Goal: Information Seeking & Learning: Learn about a topic

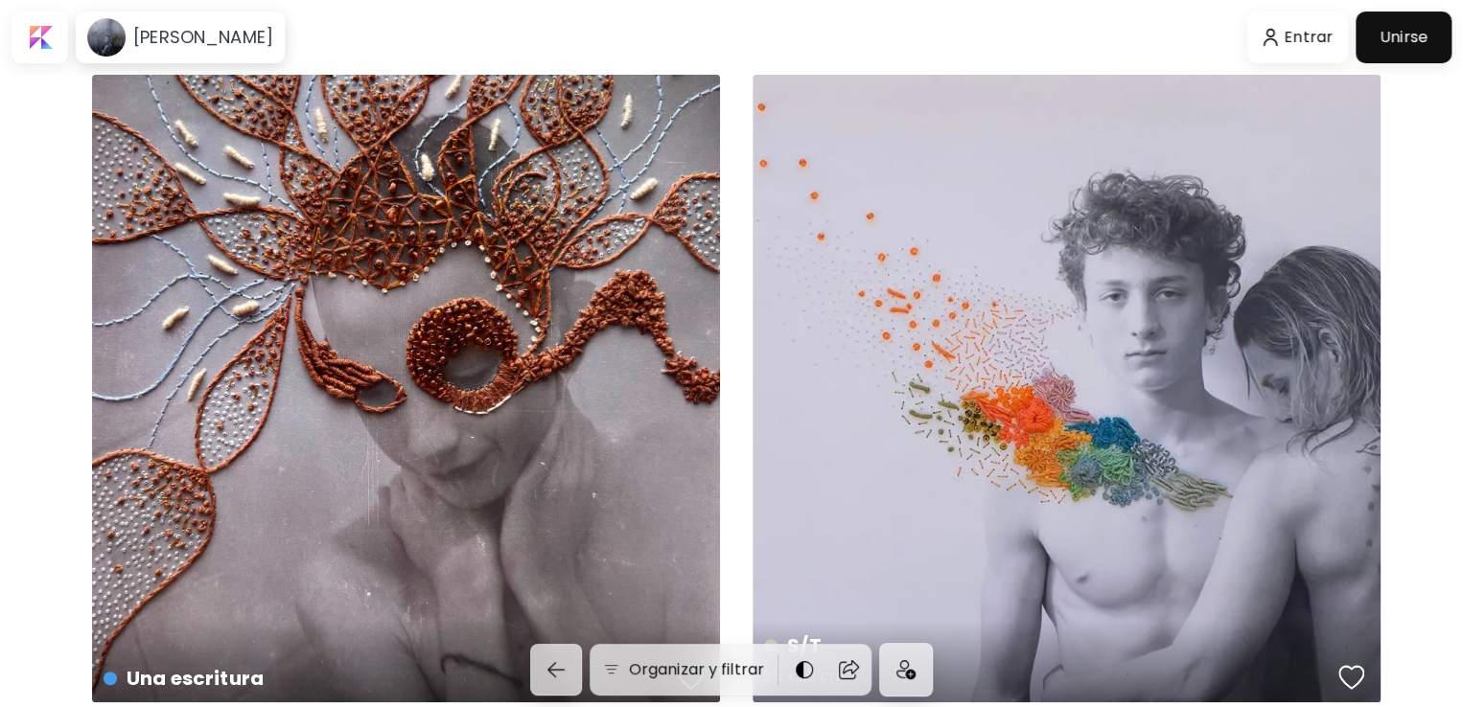
click at [1017, 465] on div "S/T 25 x 25 cm" at bounding box center [1067, 389] width 628 height 628
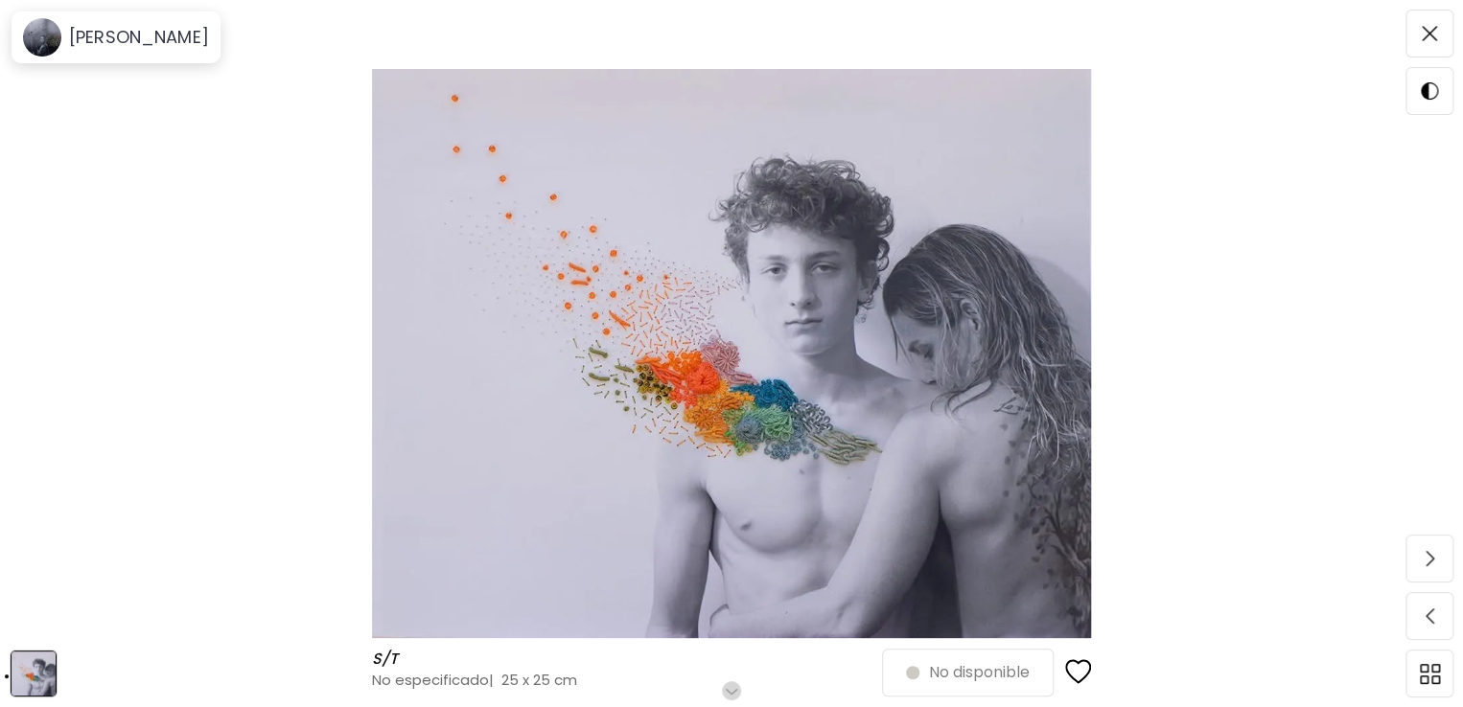
scroll to position [96, 0]
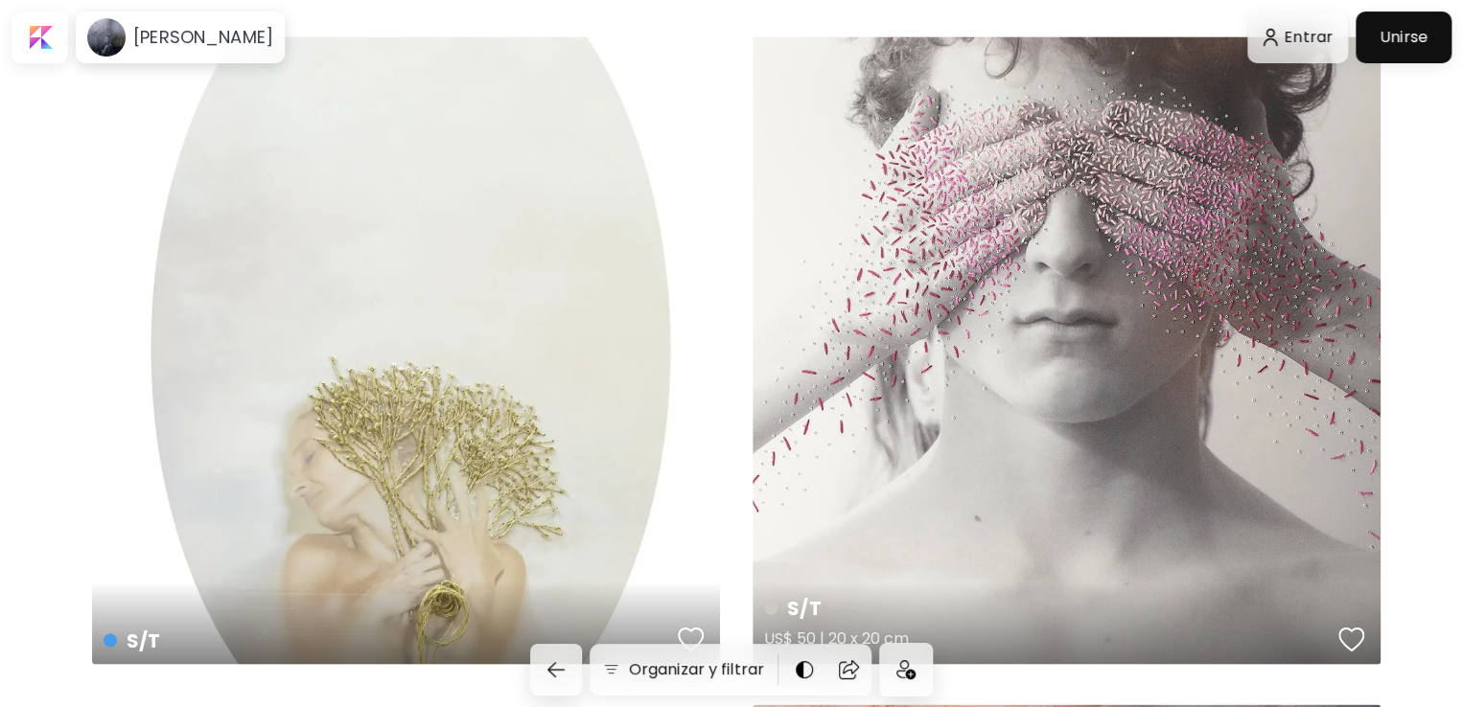
scroll to position [1342, 0]
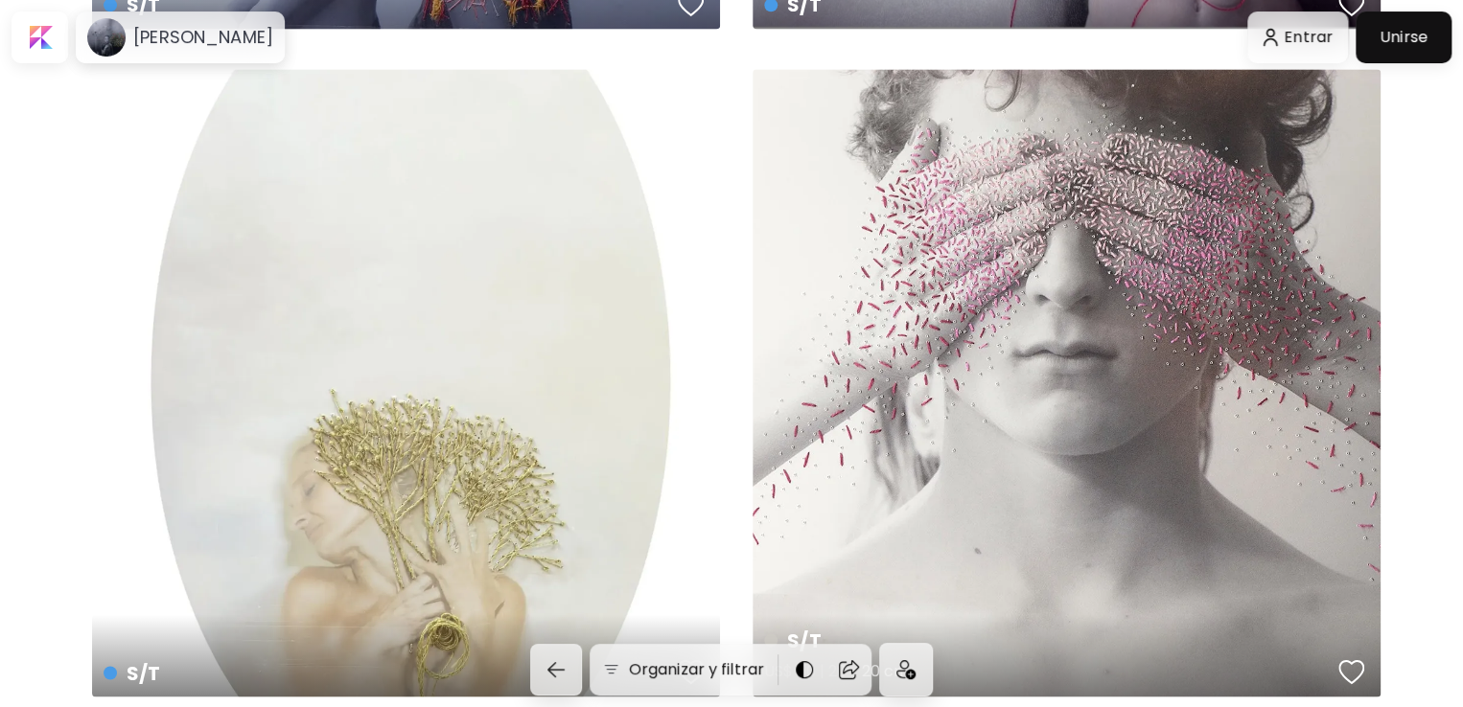
click at [1135, 266] on div "S/T US$ 50 | 20 x 20 cm" at bounding box center [1067, 383] width 628 height 628
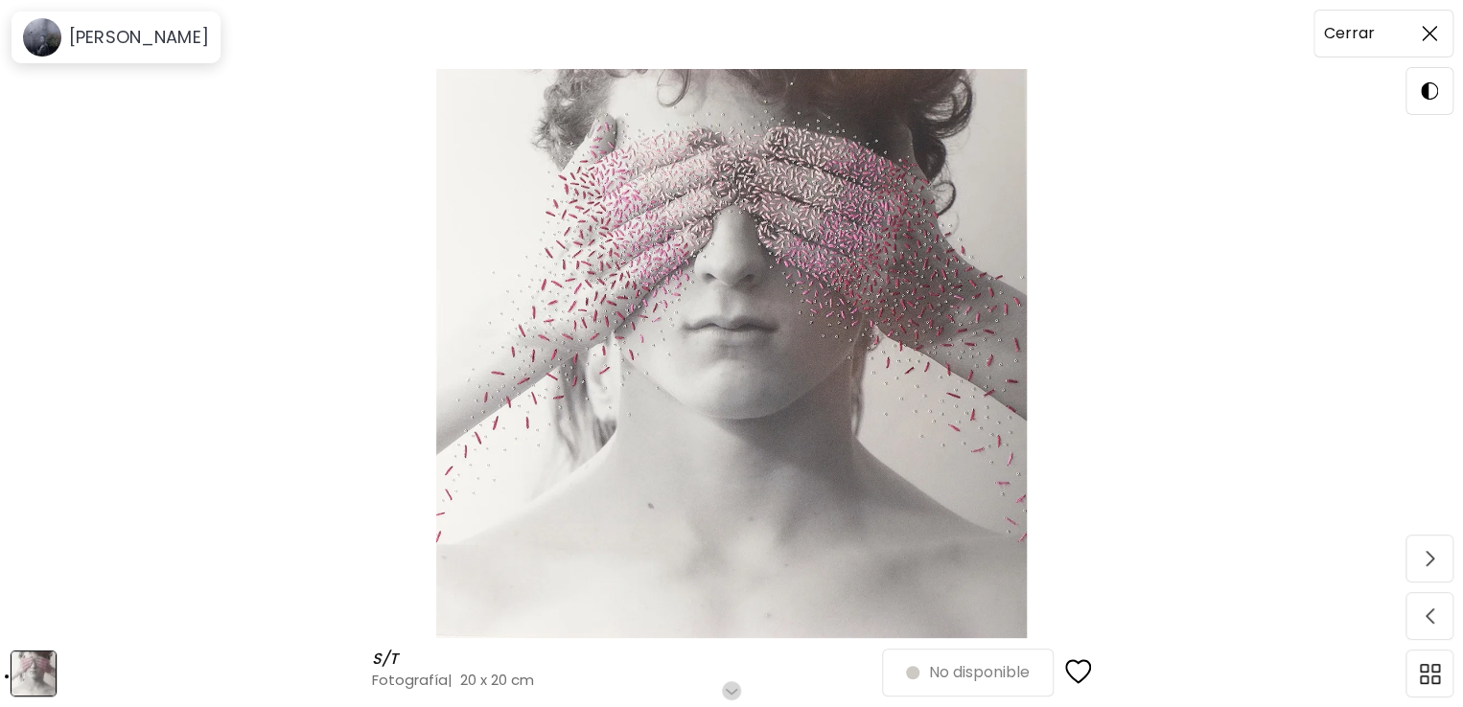
click at [1428, 20] on span at bounding box center [1429, 33] width 40 height 40
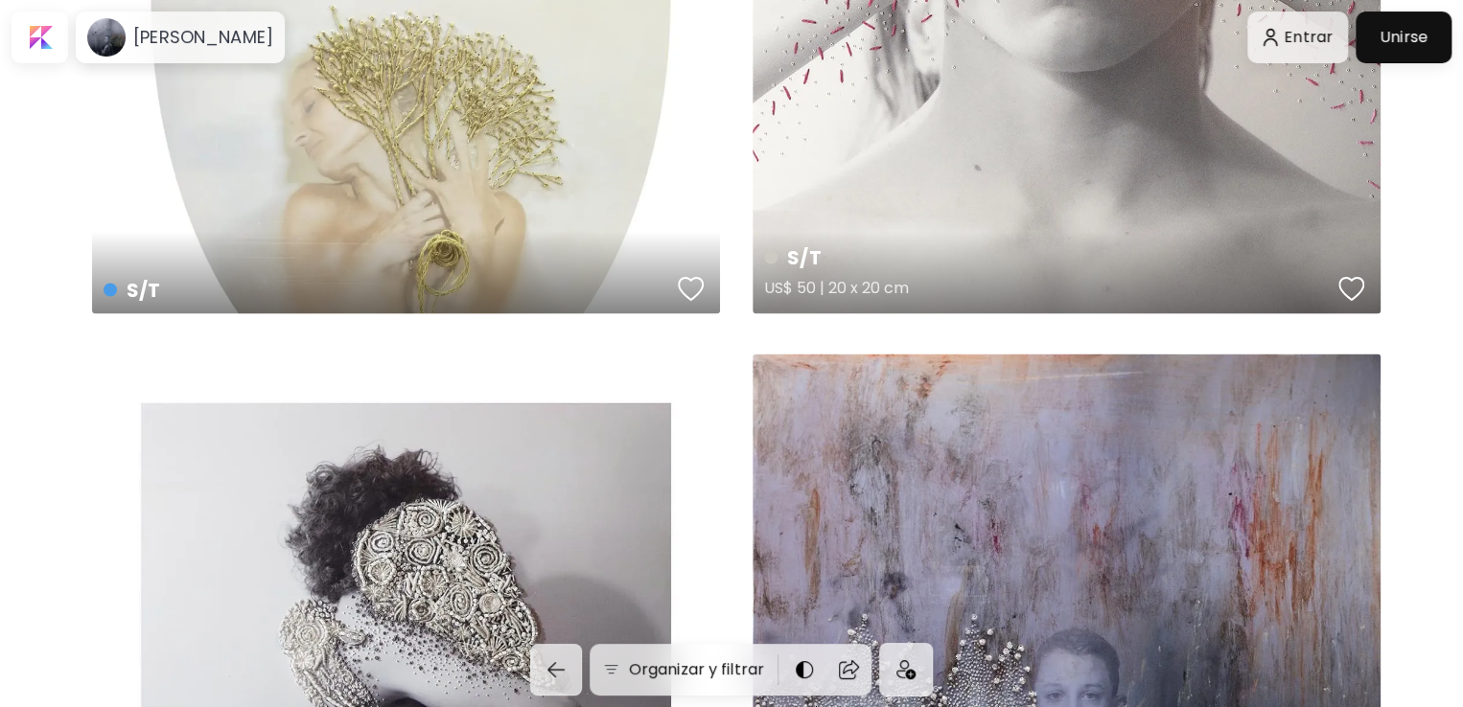
scroll to position [2109, 0]
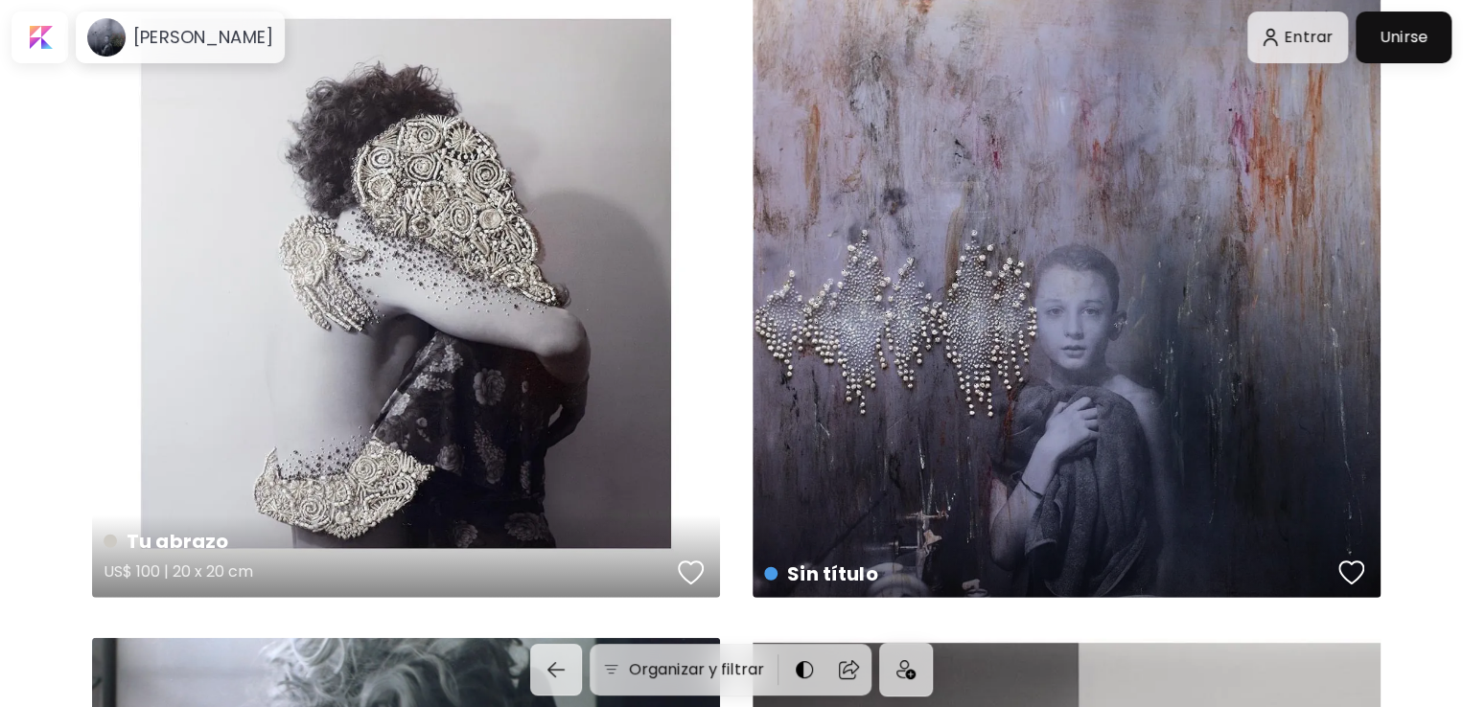
click at [563, 437] on div "Tu abrazo US$ 100 | 20 x 20 cm" at bounding box center [406, 284] width 628 height 628
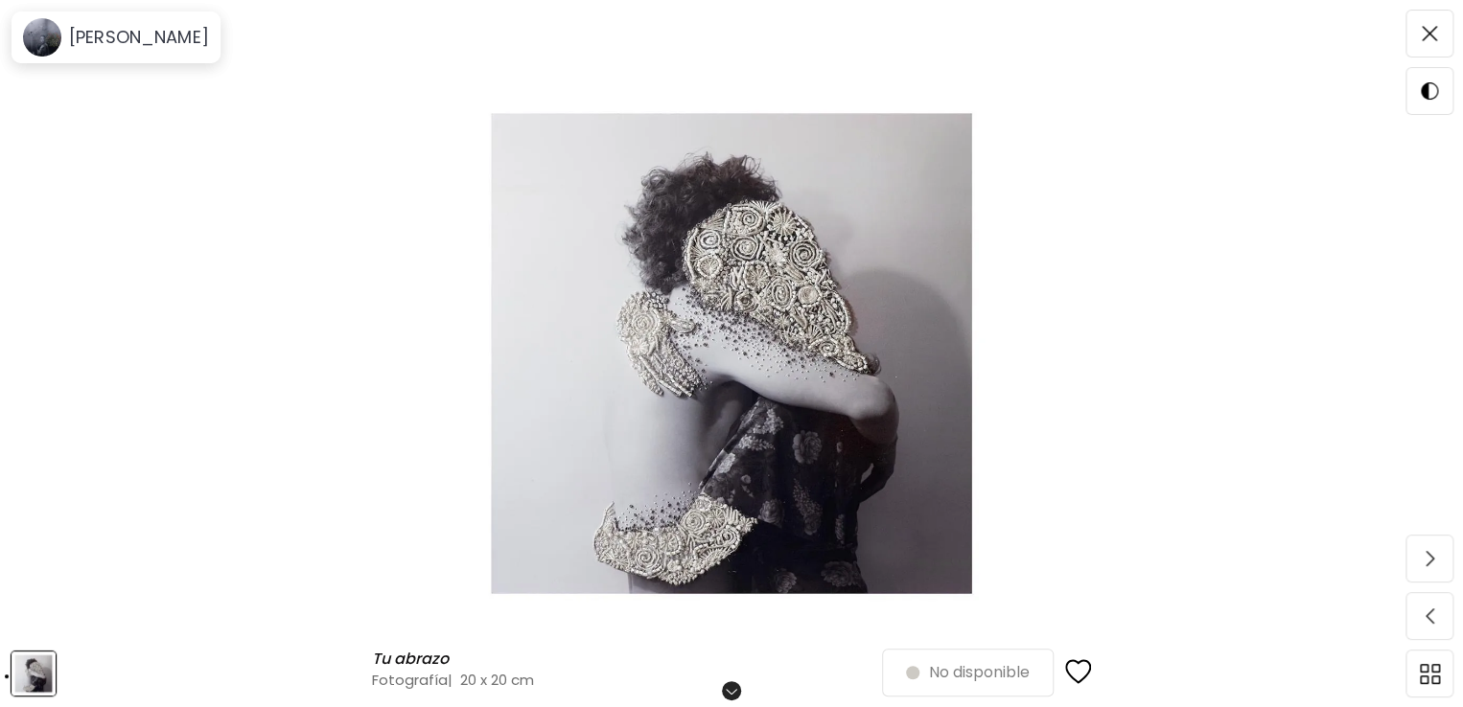
click at [663, 437] on img at bounding box center [732, 353] width 1302 height 569
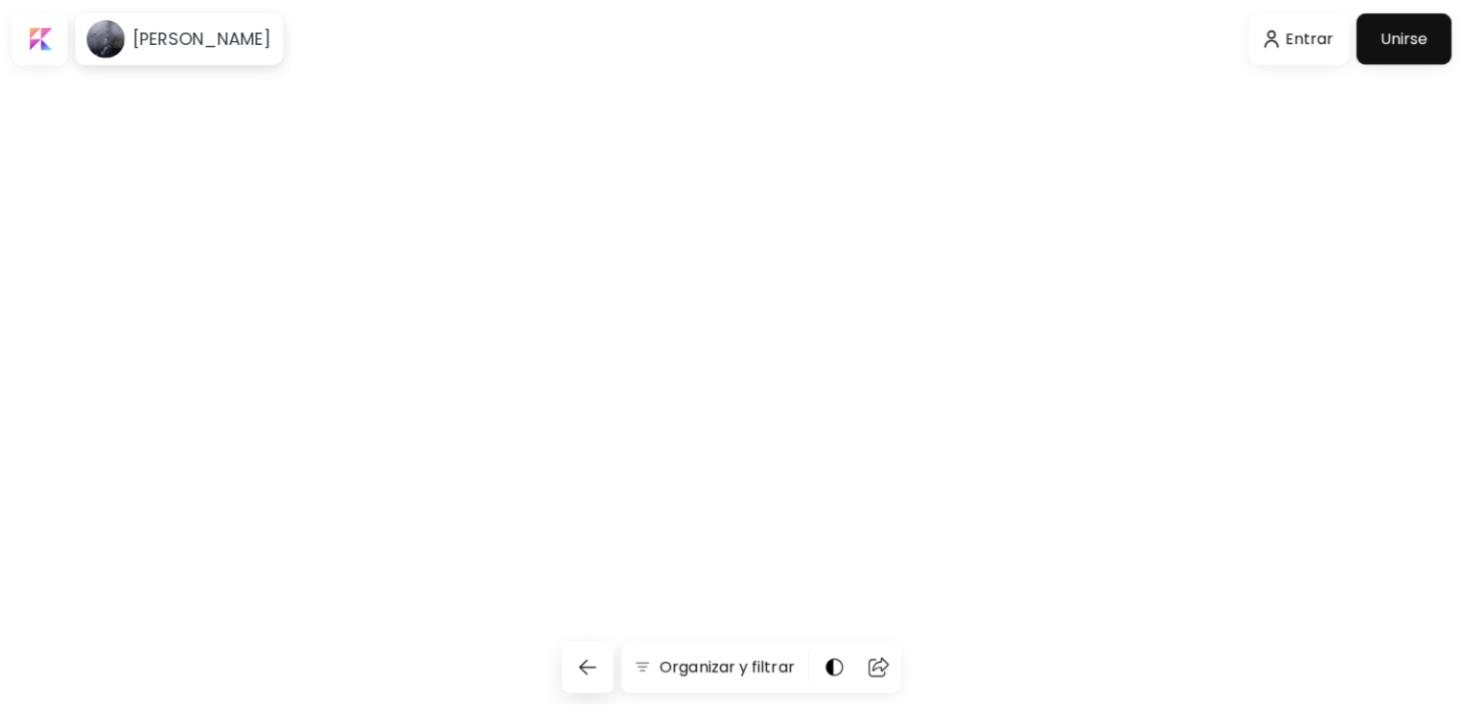
scroll to position [2109, 0]
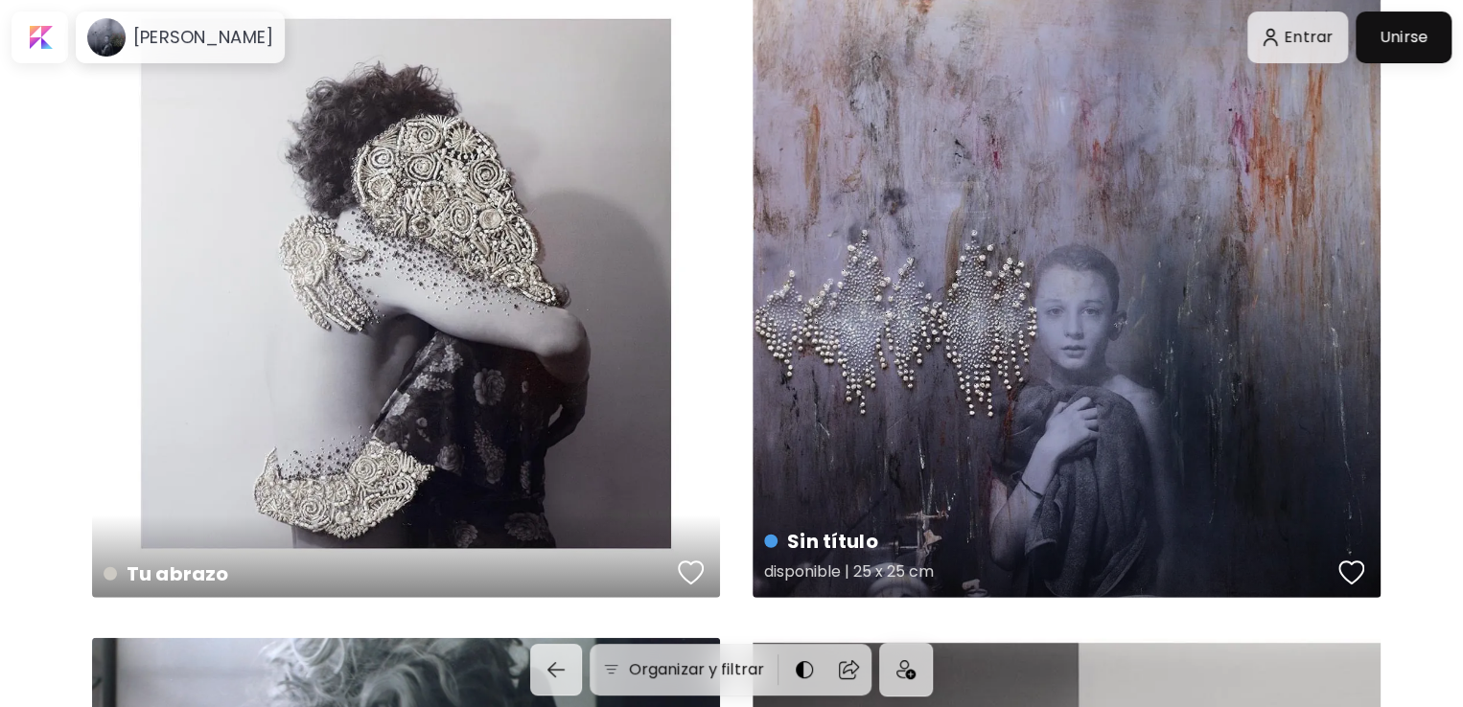
click at [1231, 469] on div "Sin título disponible | 25 x 25 cm" at bounding box center [1067, 284] width 628 height 628
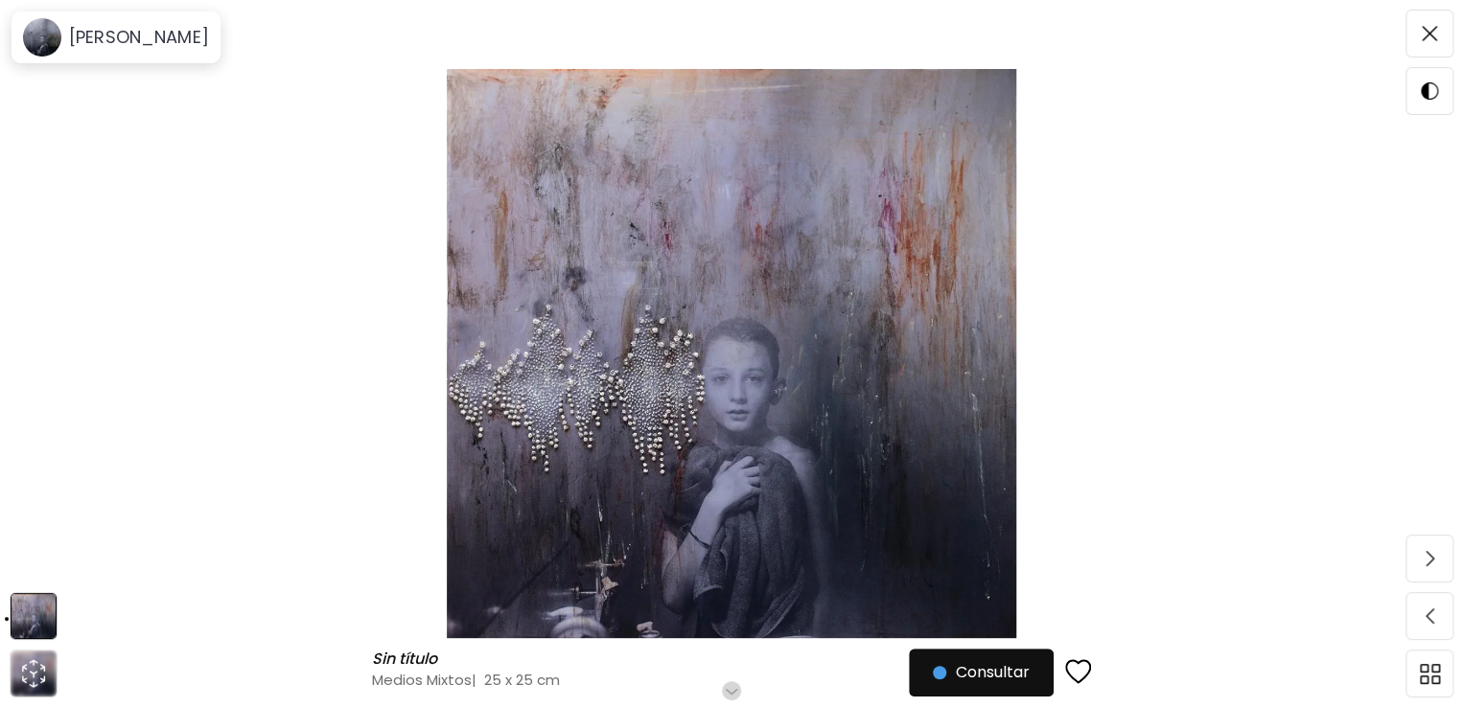
click at [909, 528] on img at bounding box center [732, 353] width 1302 height 569
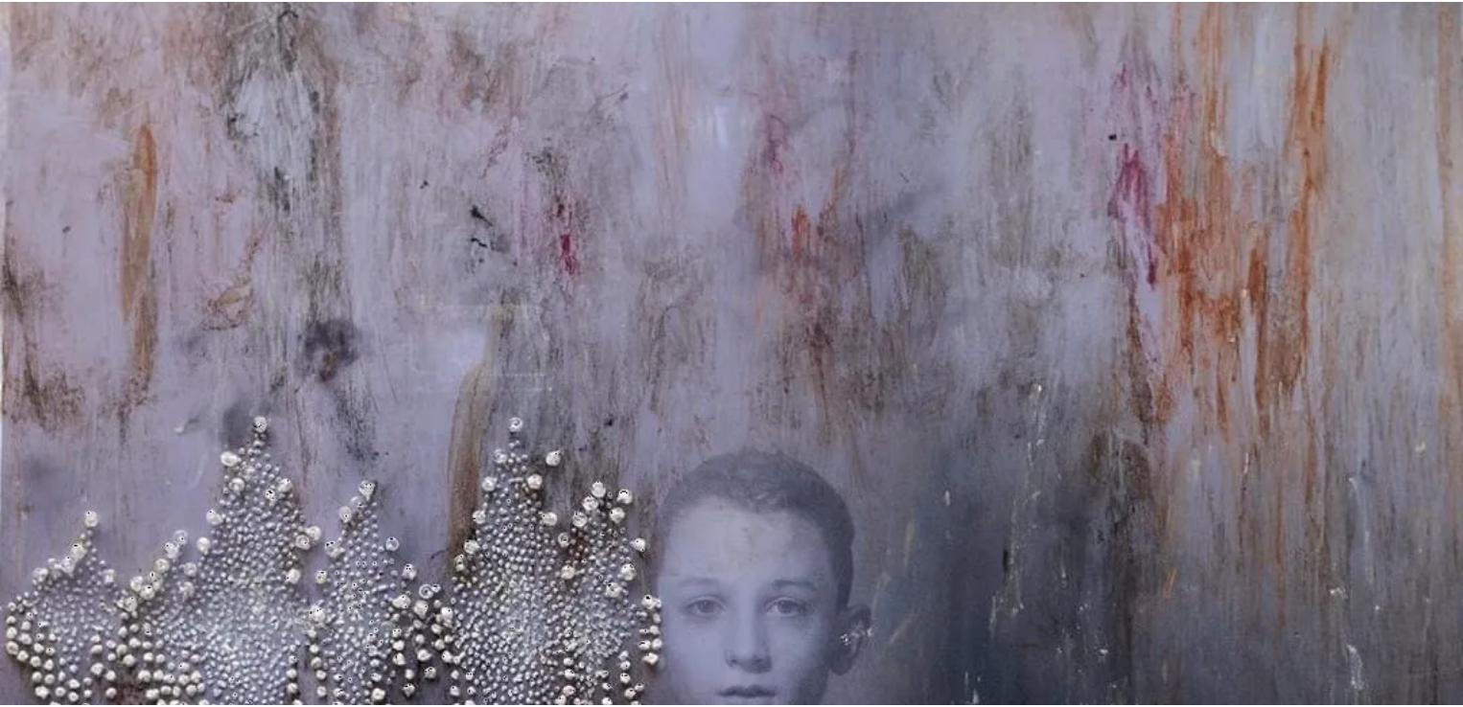
scroll to position [575, 0]
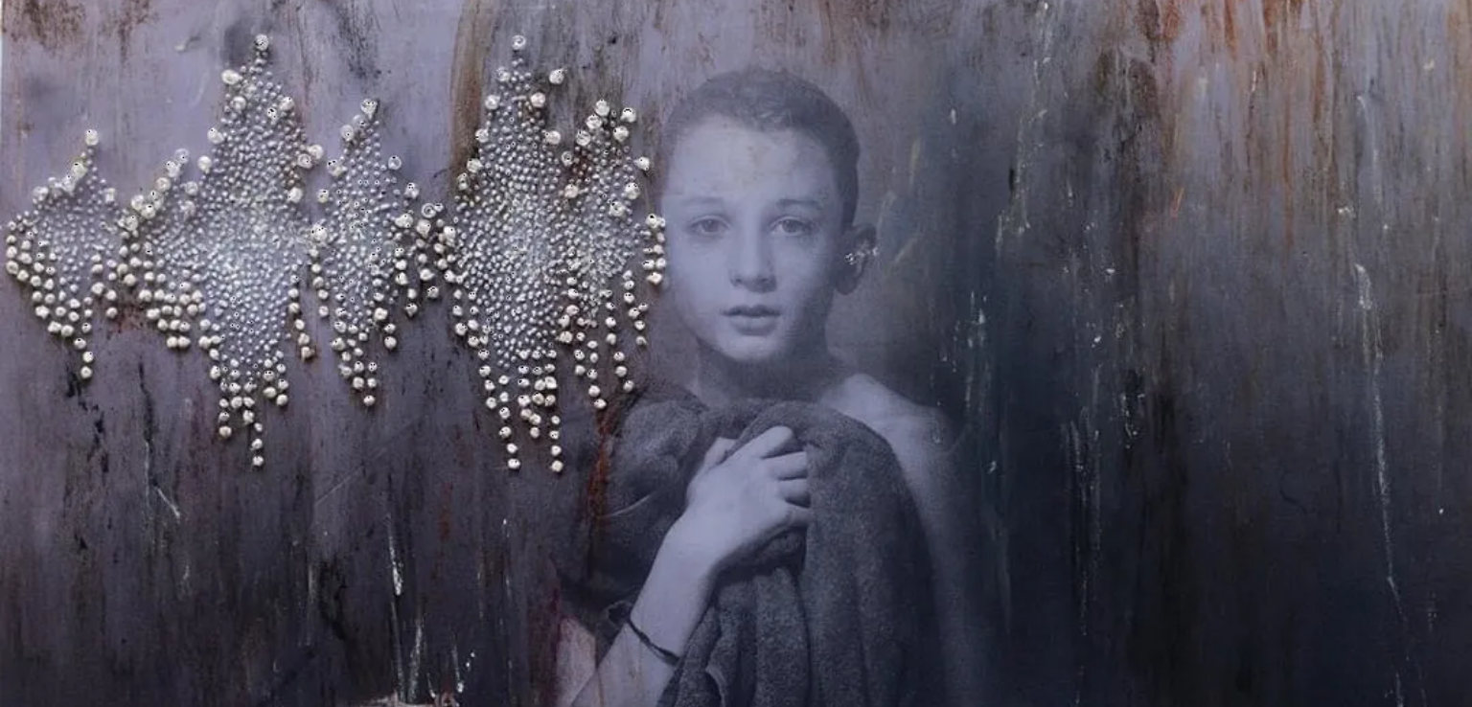
click at [256, 152] on img at bounding box center [736, 161] width 1472 height 1472
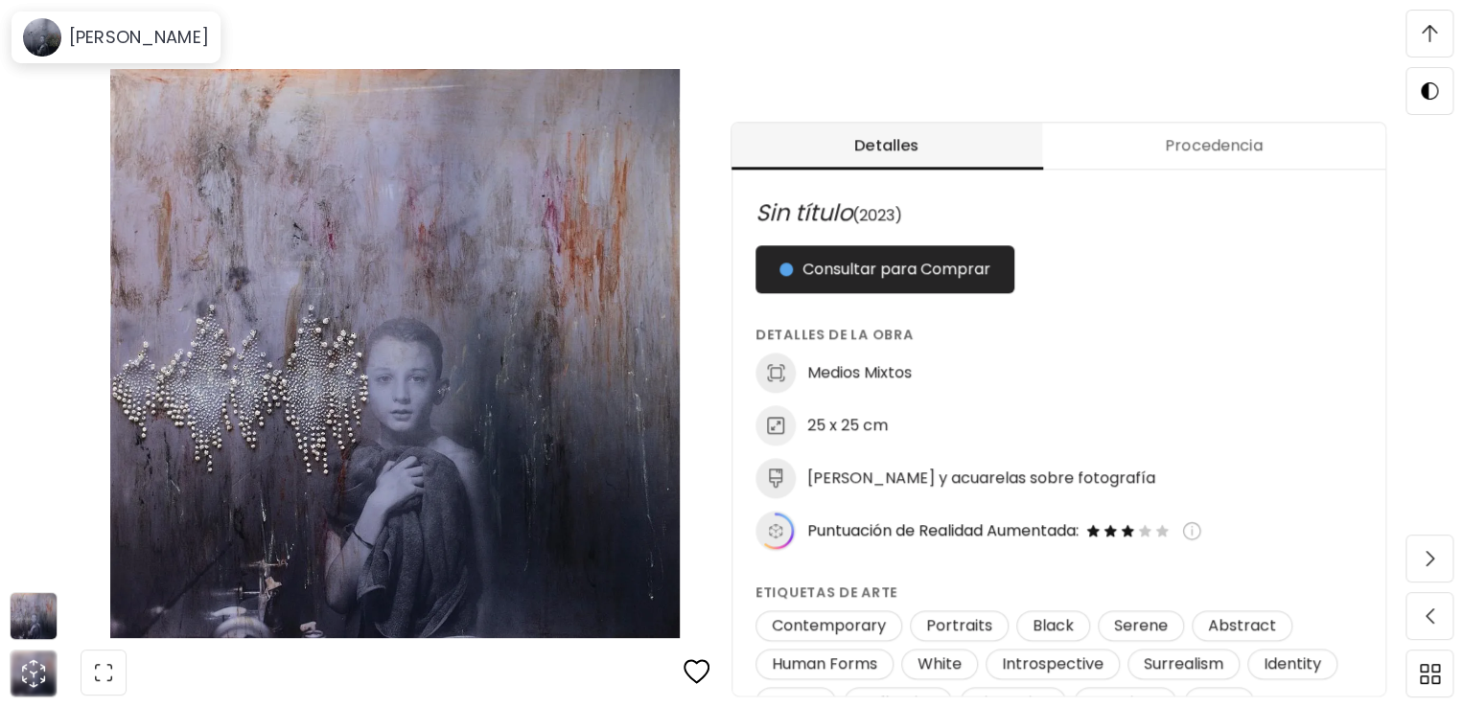
scroll to position [767, 0]
click at [930, 76] on div "Detalles Procedencia Sin título (2023) Consultar para Comprar Detalles de la ob…" at bounding box center [1096, 410] width 731 height 707
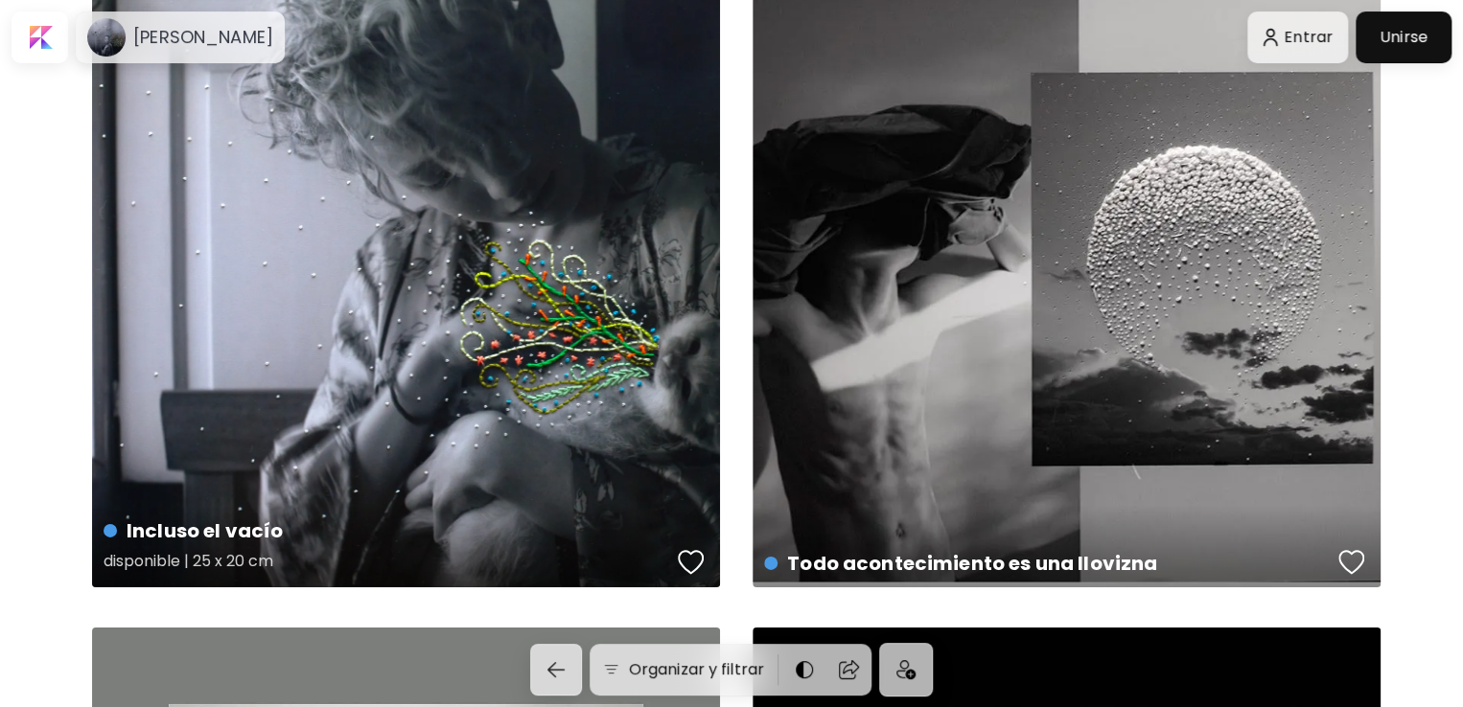
scroll to position [2684, 0]
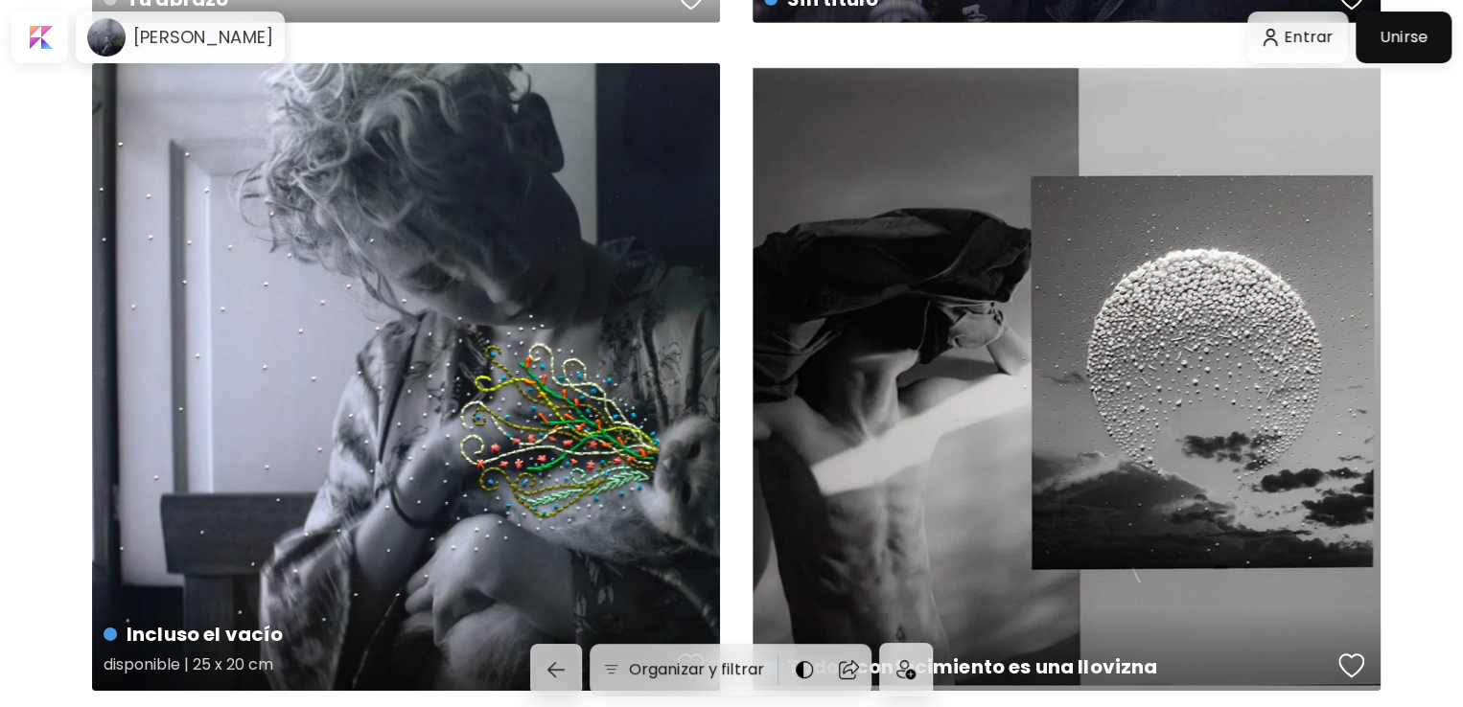
click at [515, 405] on div "Incluso el vacío disponible | 25 x 20 cm" at bounding box center [406, 377] width 628 height 628
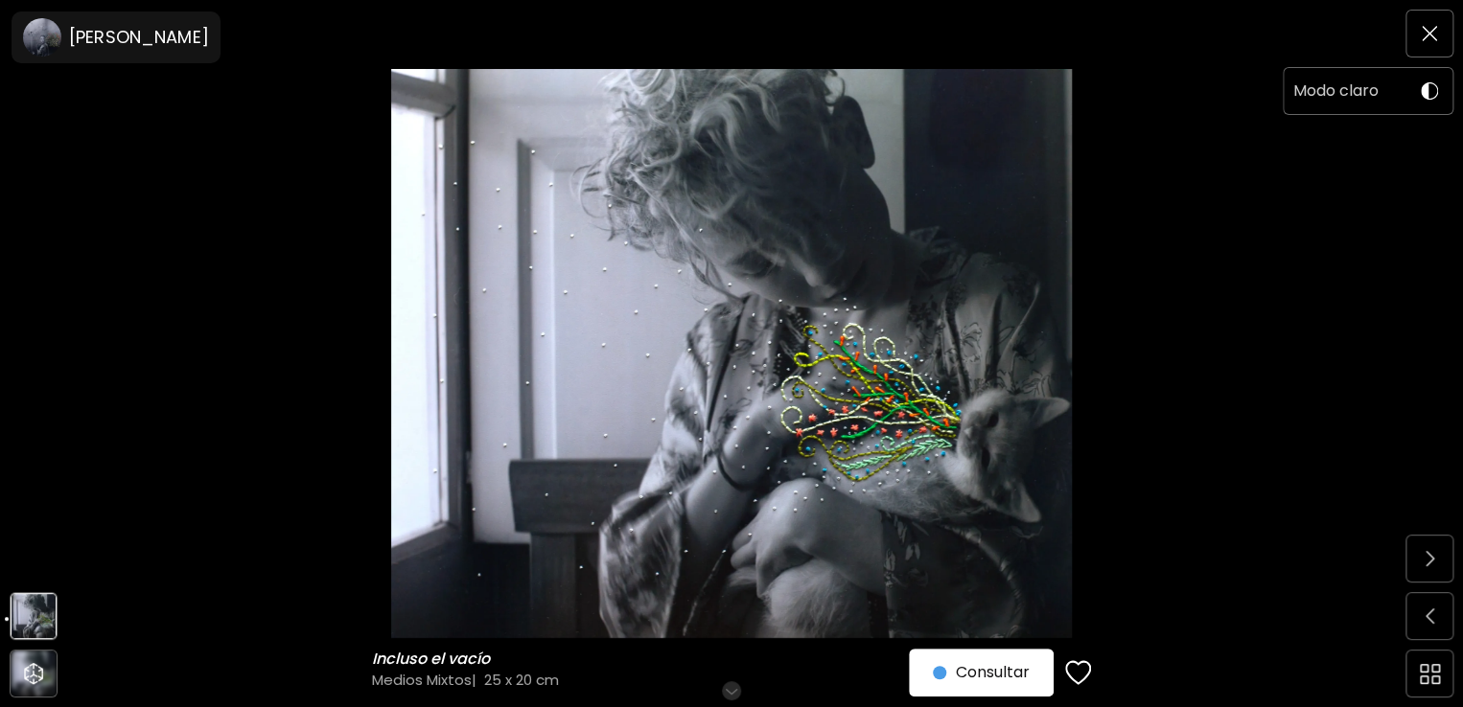
click at [1385, 100] on div "Modo claro" at bounding box center [1345, 91] width 123 height 25
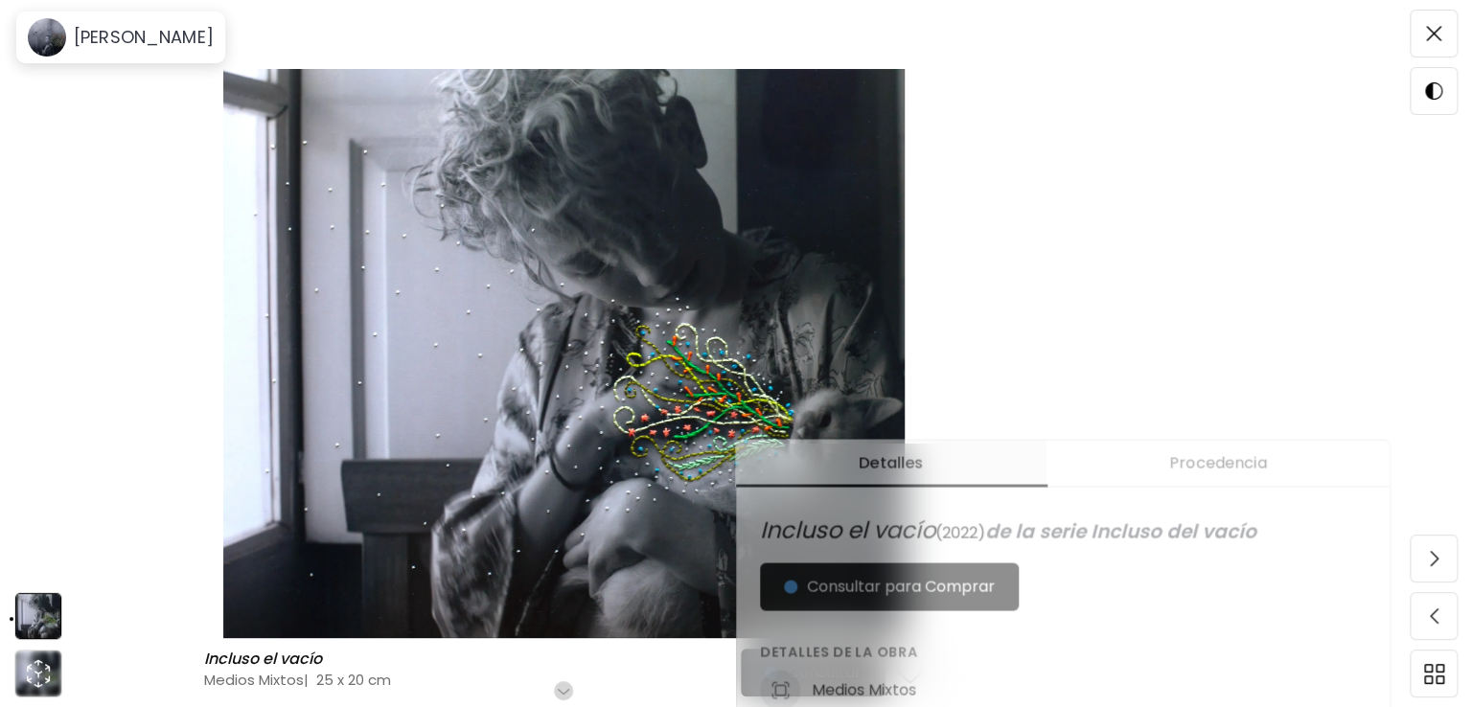
scroll to position [192, 0]
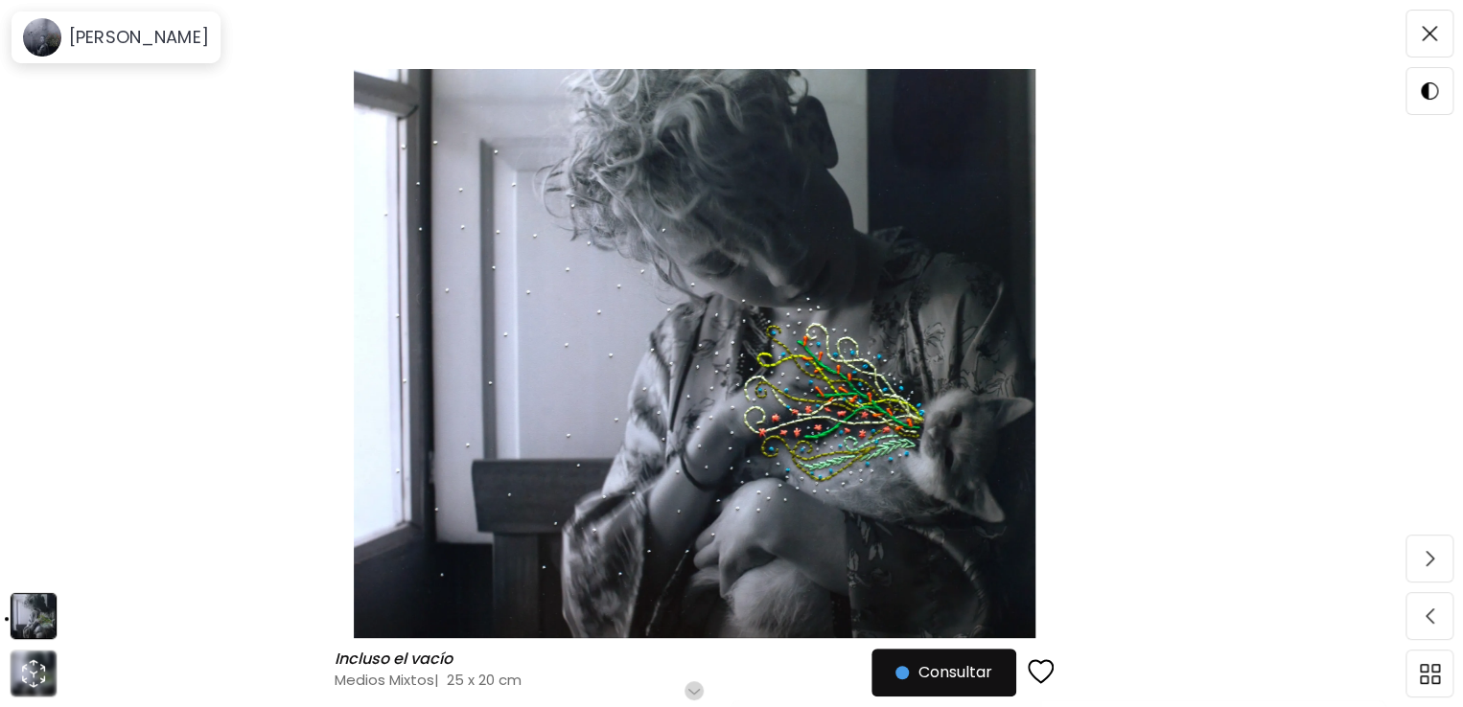
click at [968, 412] on img at bounding box center [694, 353] width 1227 height 569
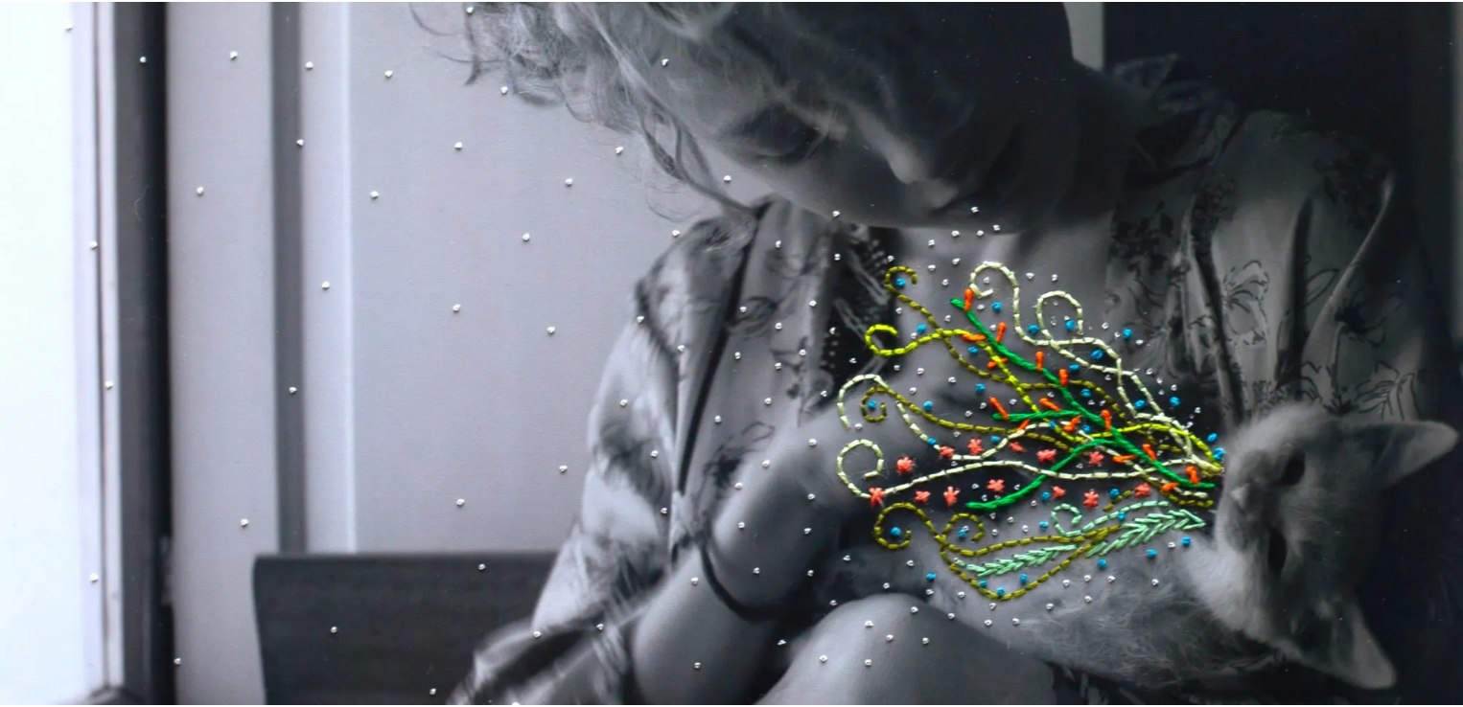
scroll to position [383, 0]
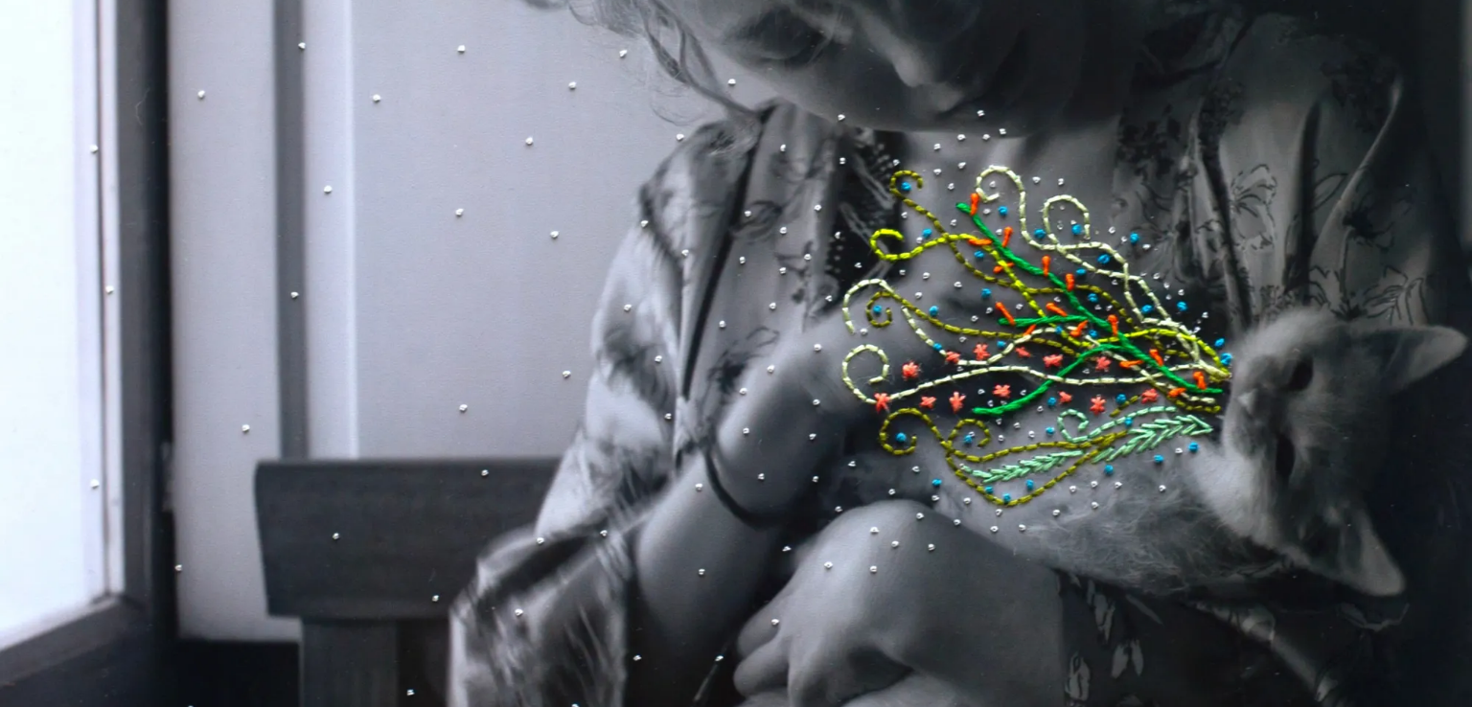
click at [133, 74] on img at bounding box center [736, 232] width 1472 height 1230
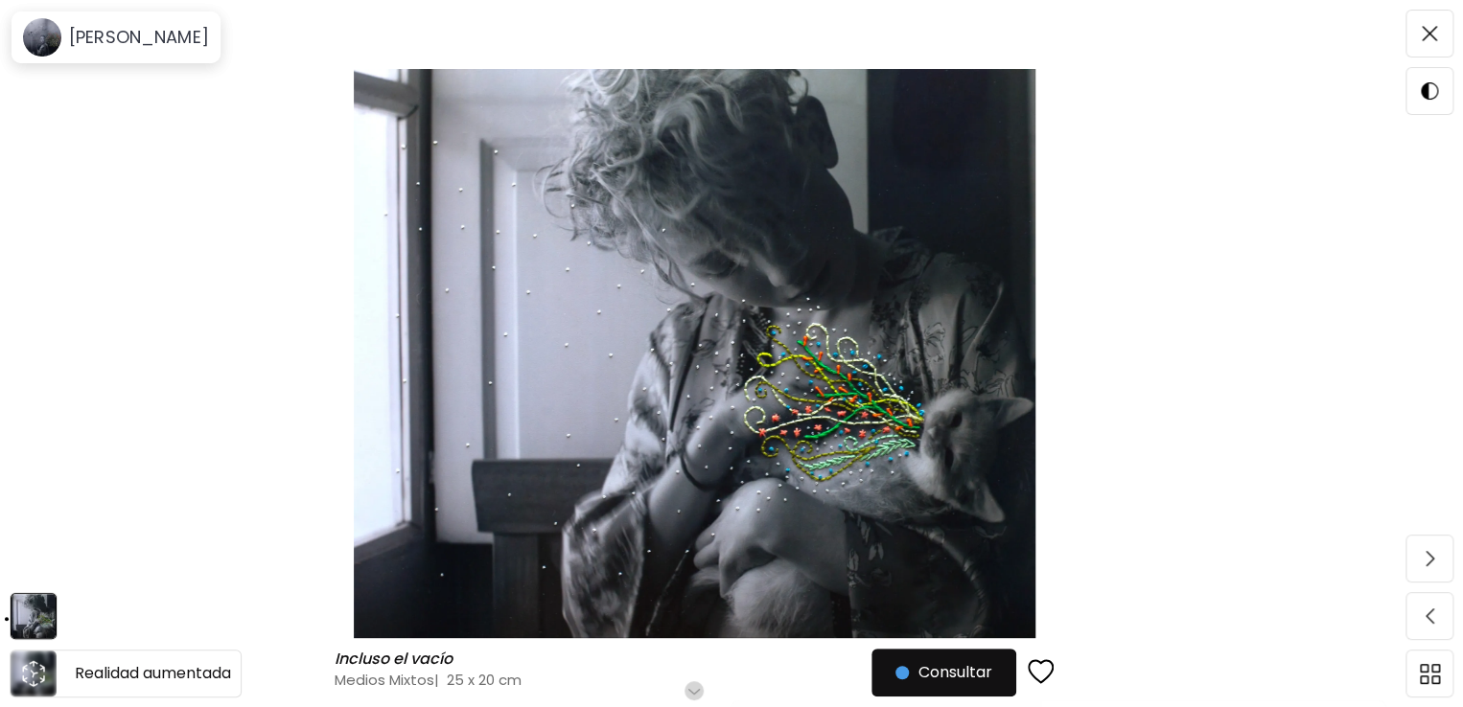
click at [23, 667] on icon "animation" at bounding box center [24, 669] width 5 height 8
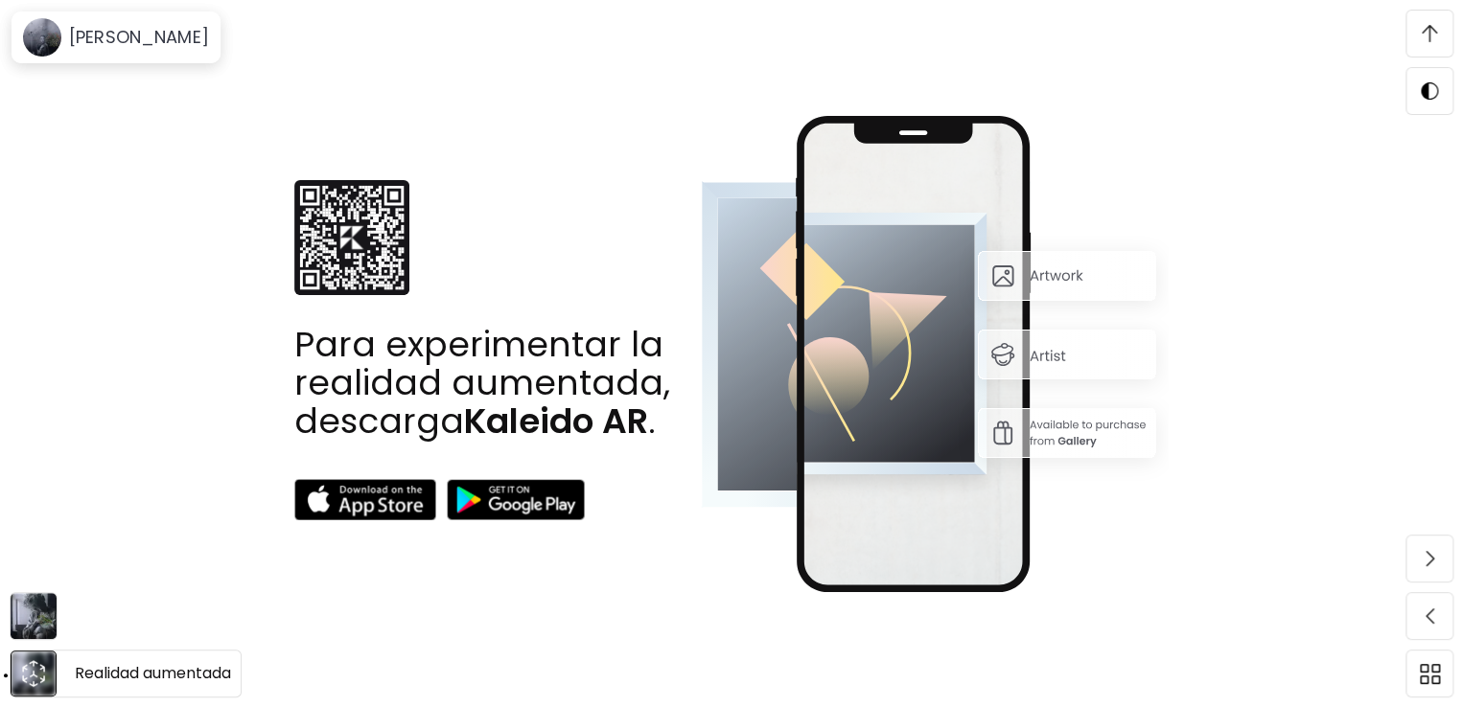
scroll to position [824, 0]
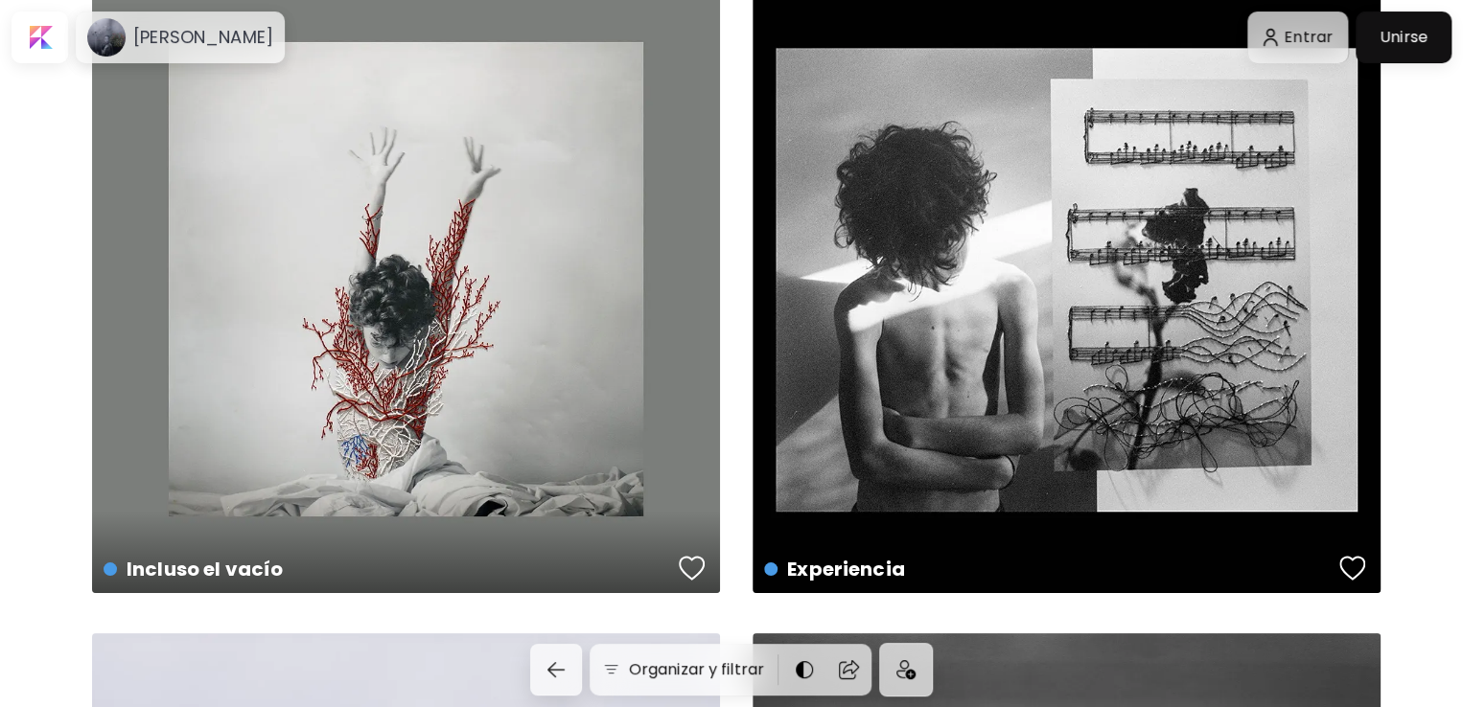
scroll to position [3451, 0]
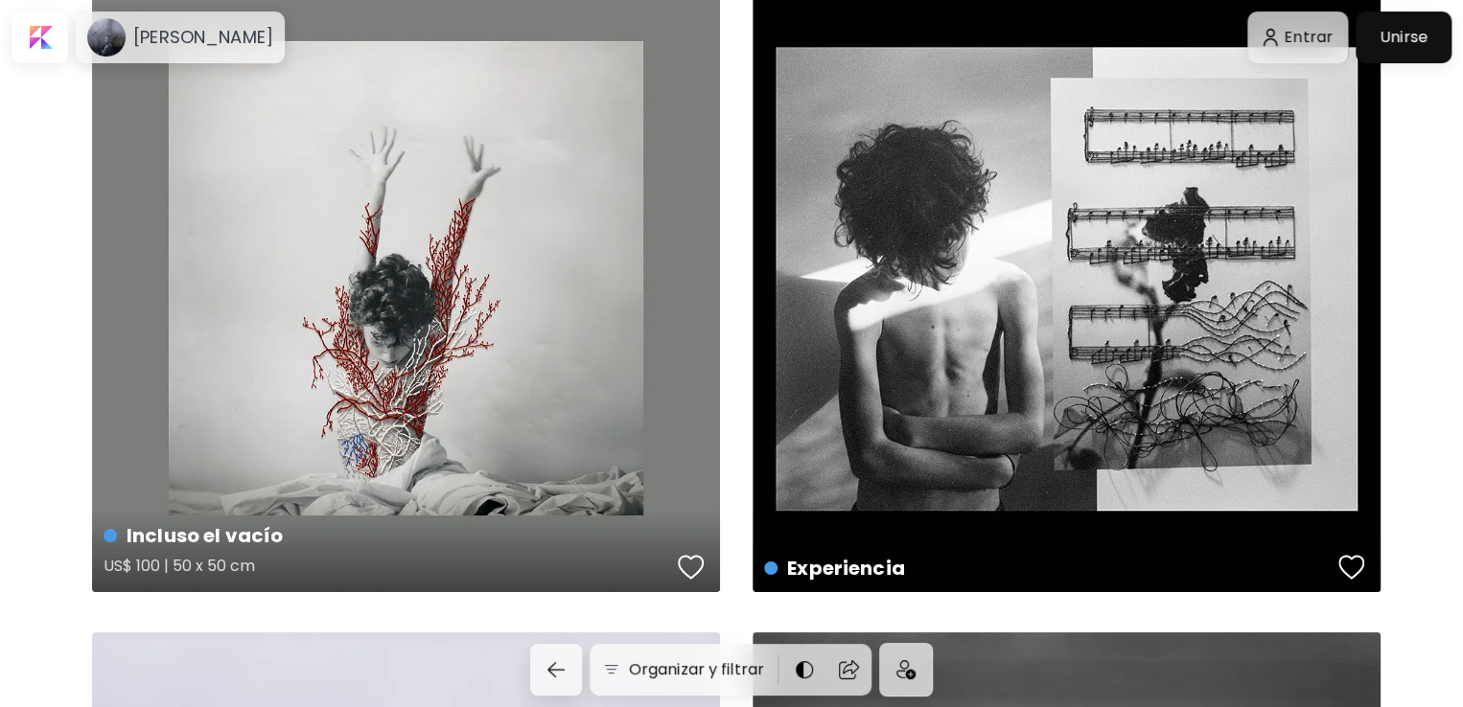
click at [498, 393] on div "Incluso el vacío US$ 100 | 50 x 50 cm" at bounding box center [406, 279] width 628 height 628
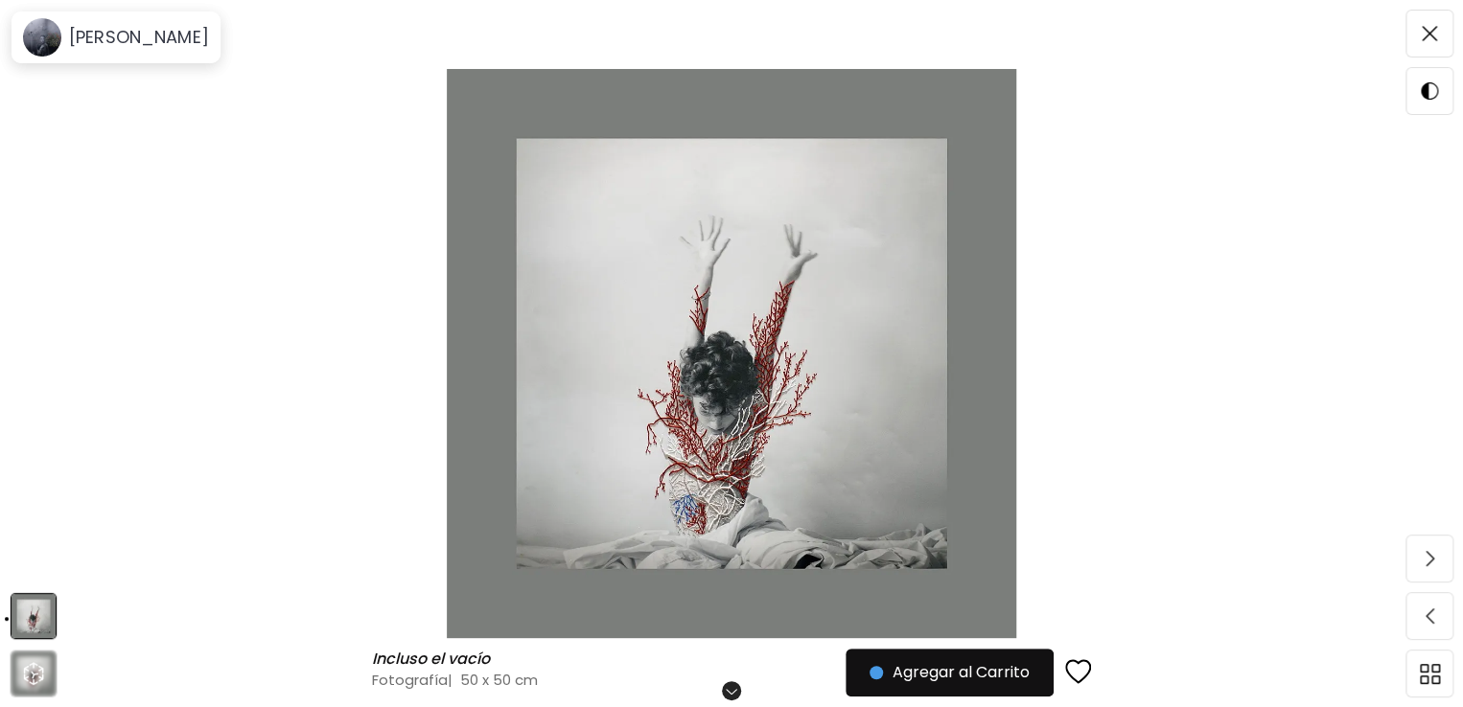
click at [900, 460] on img at bounding box center [732, 353] width 1302 height 569
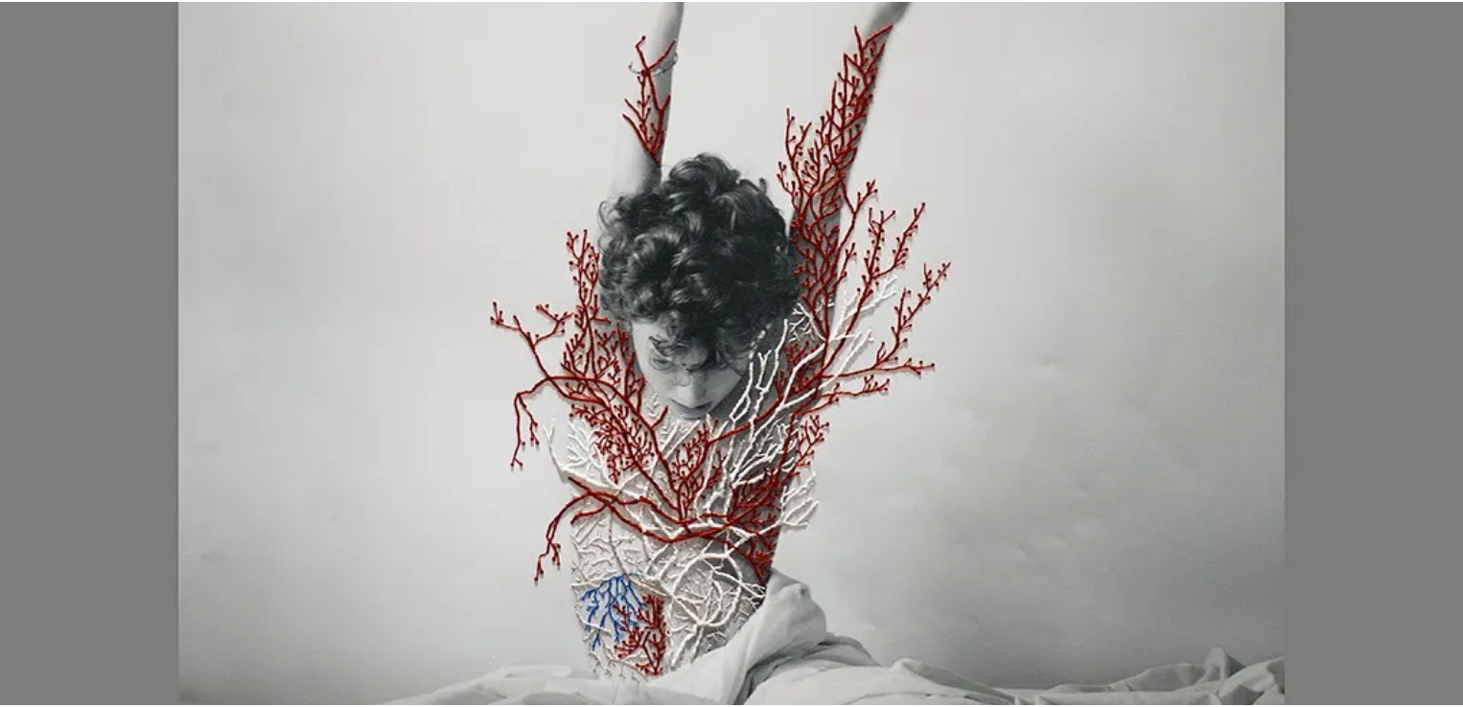
scroll to position [671, 0]
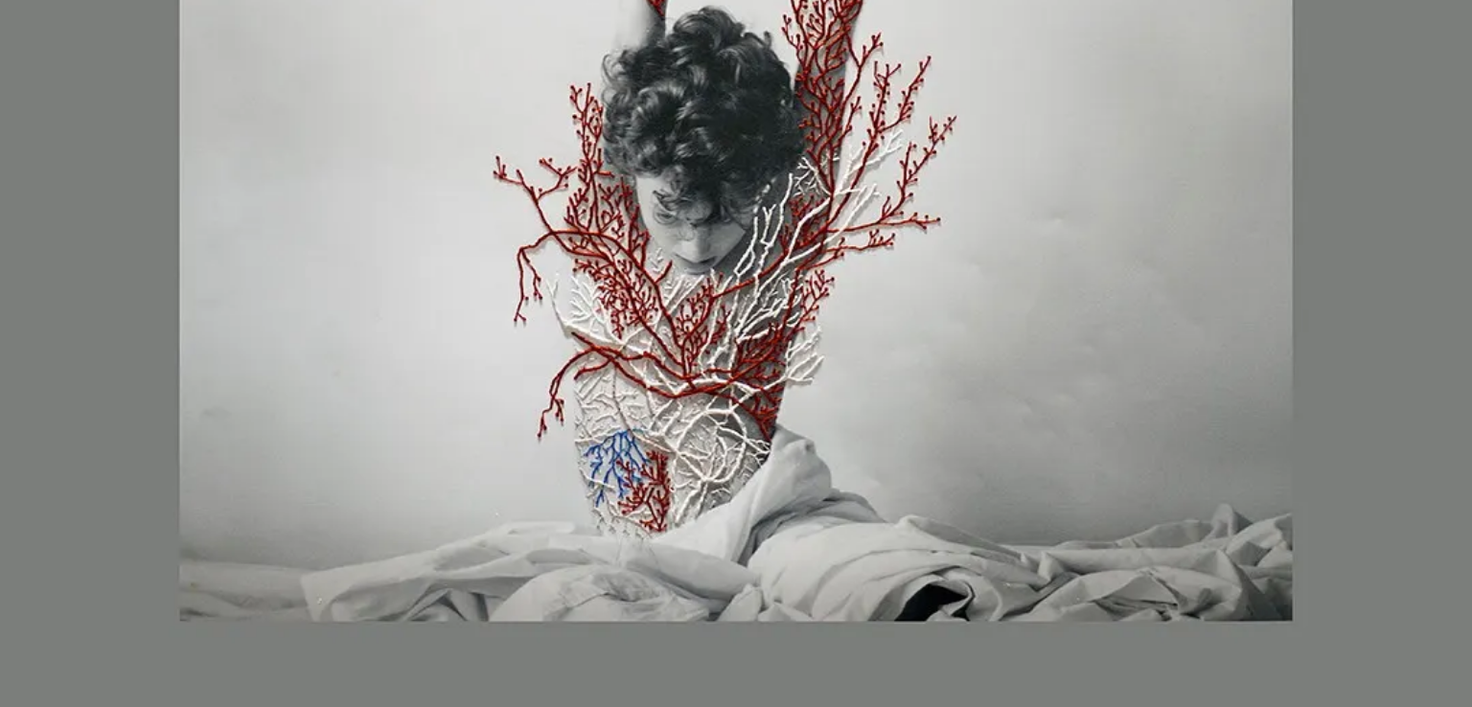
click at [900, 460] on img at bounding box center [736, 65] width 1472 height 1472
